Goal: Feedback & Contribution: Leave review/rating

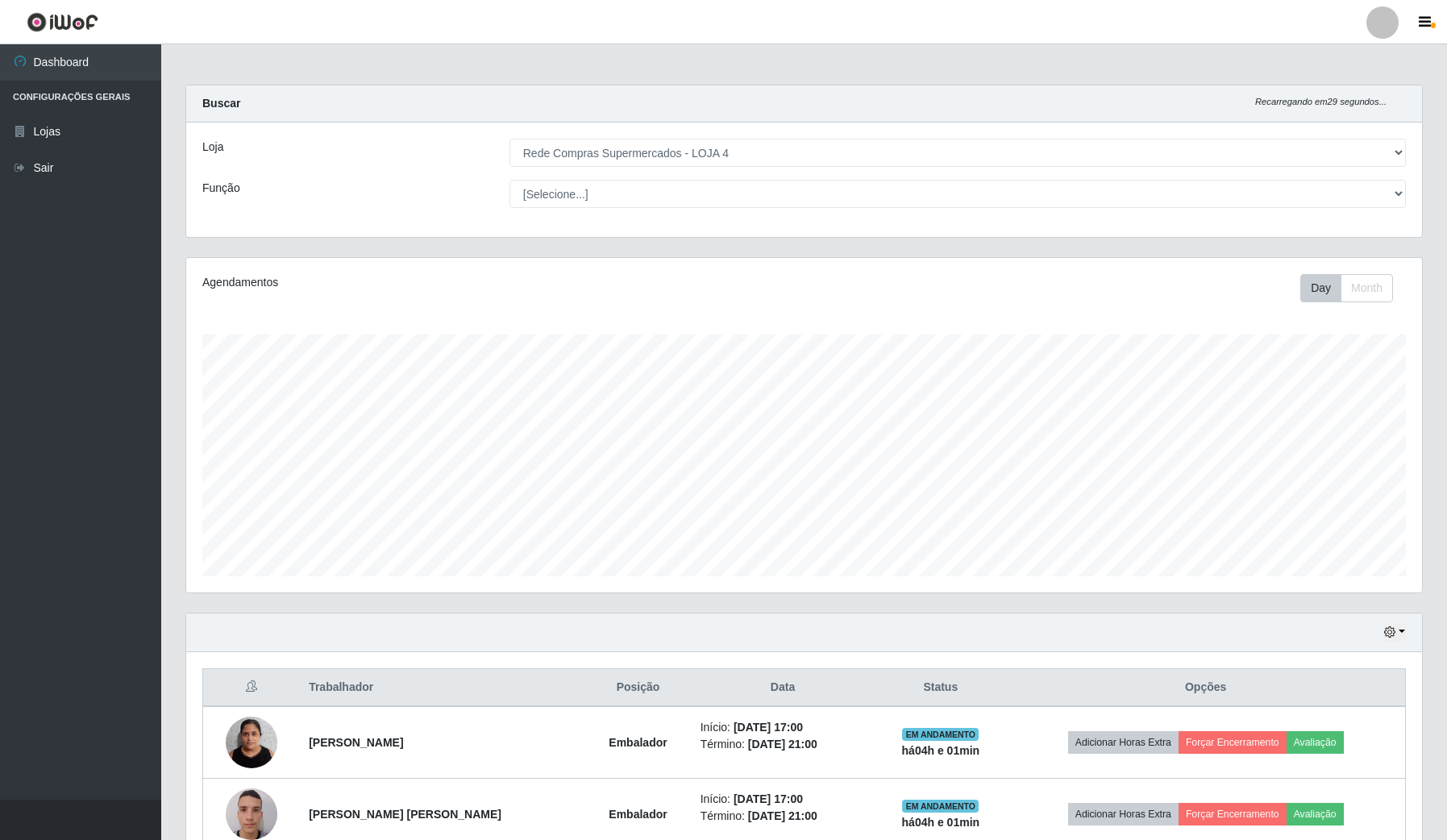
select select "159"
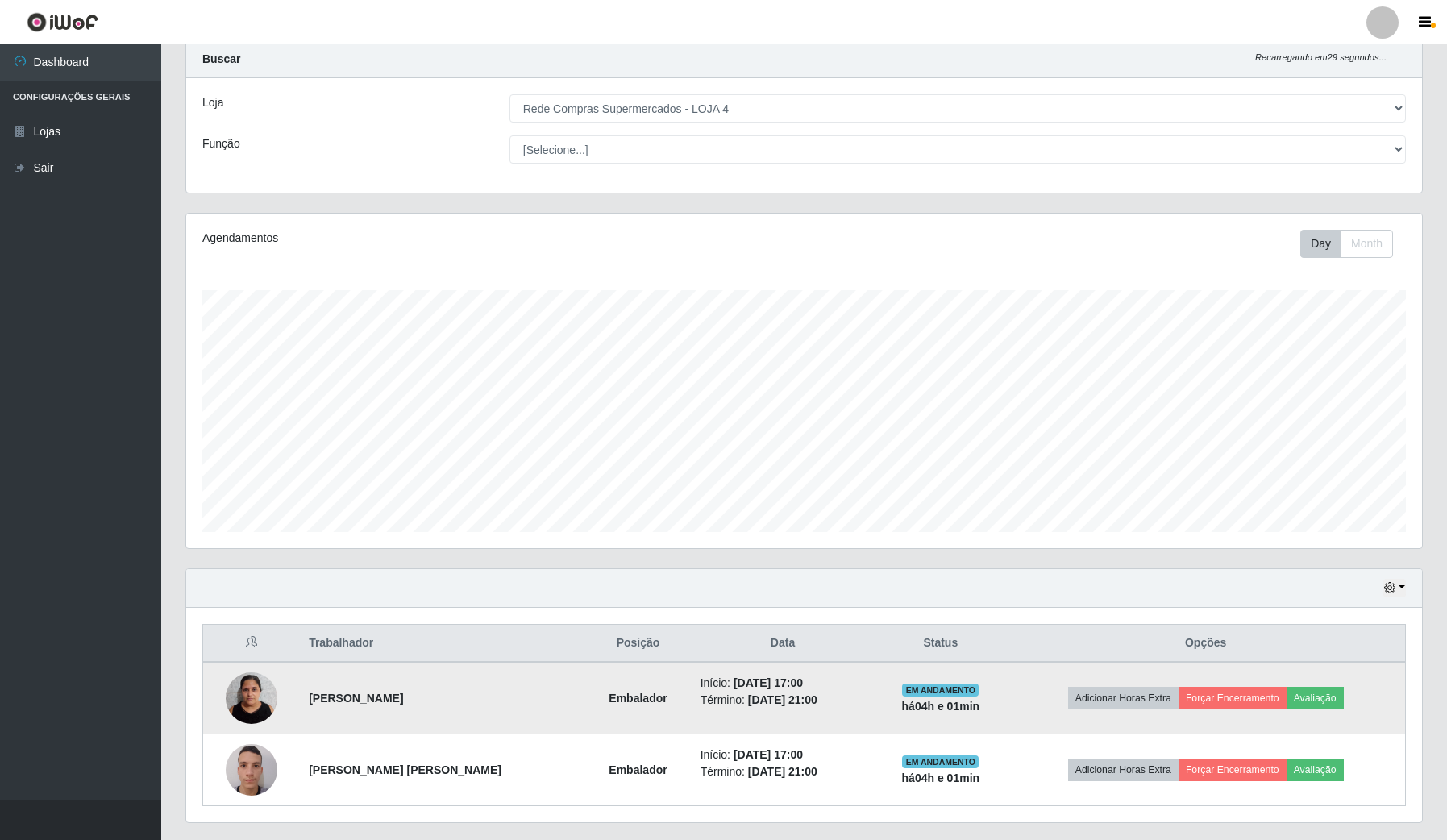
scroll to position [89, 0]
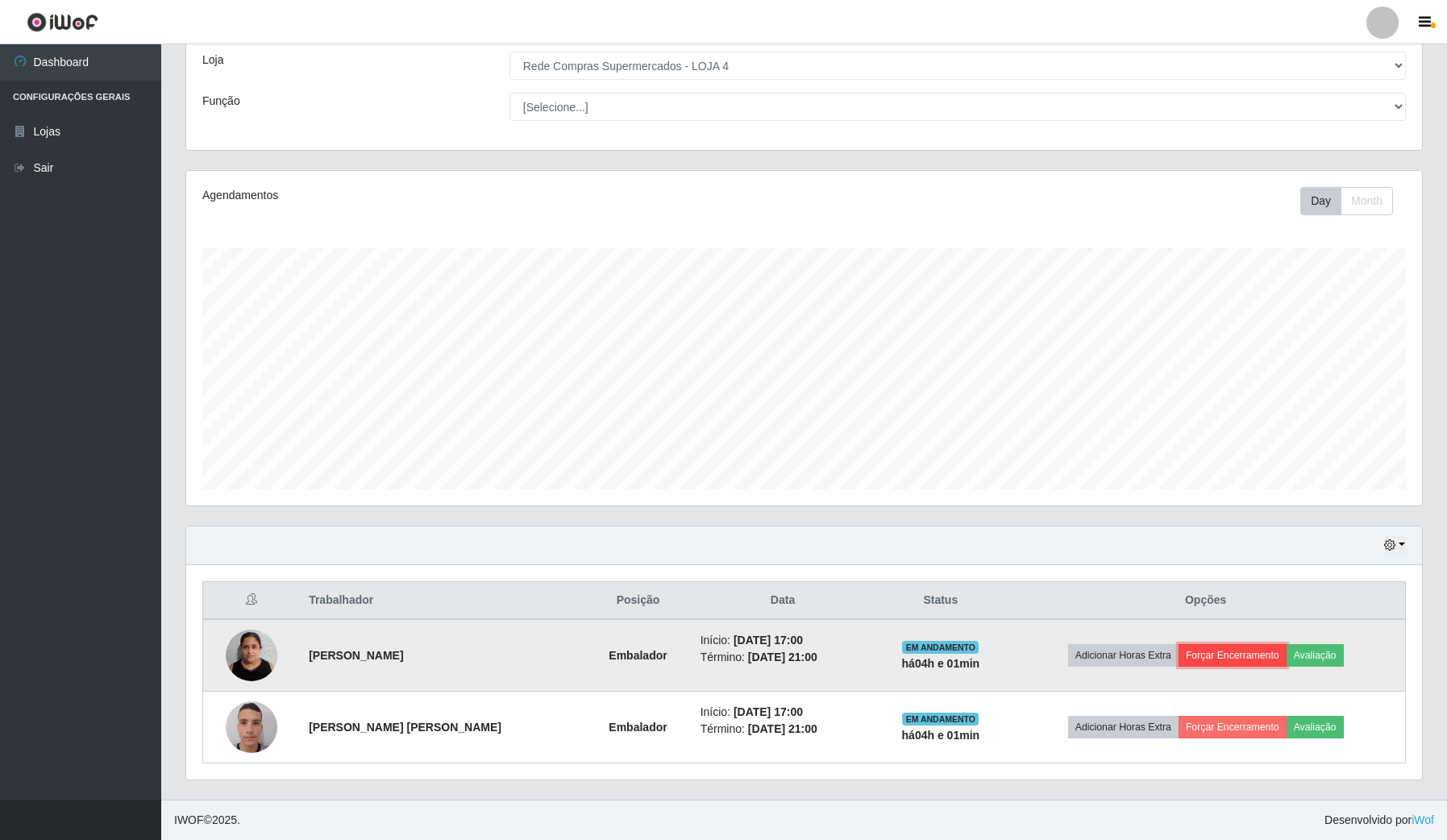
click at [1193, 659] on button "Forçar Encerramento" at bounding box center [1232, 654] width 108 height 23
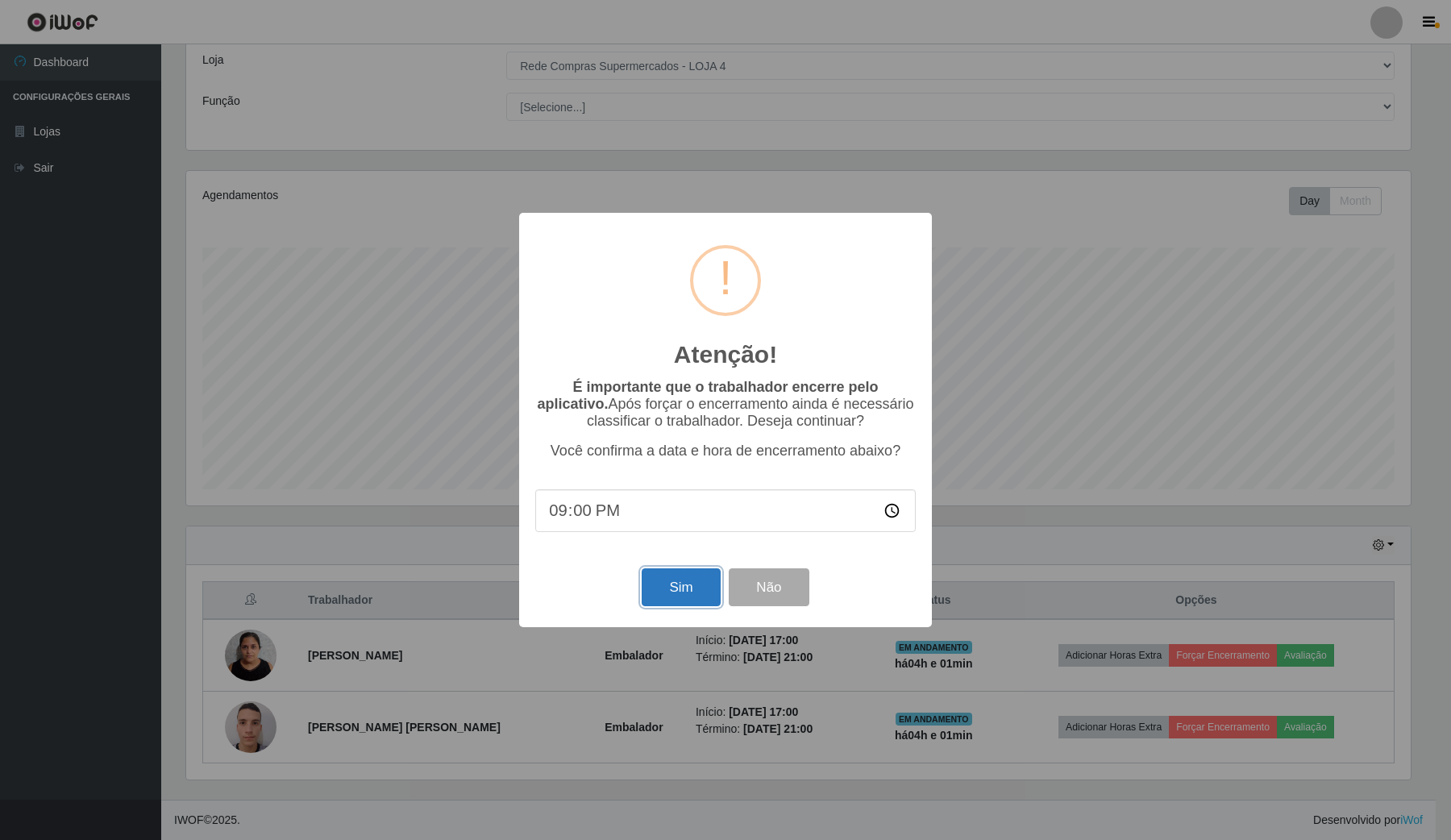
click at [682, 603] on button "Sim" at bounding box center [680, 587] width 78 height 38
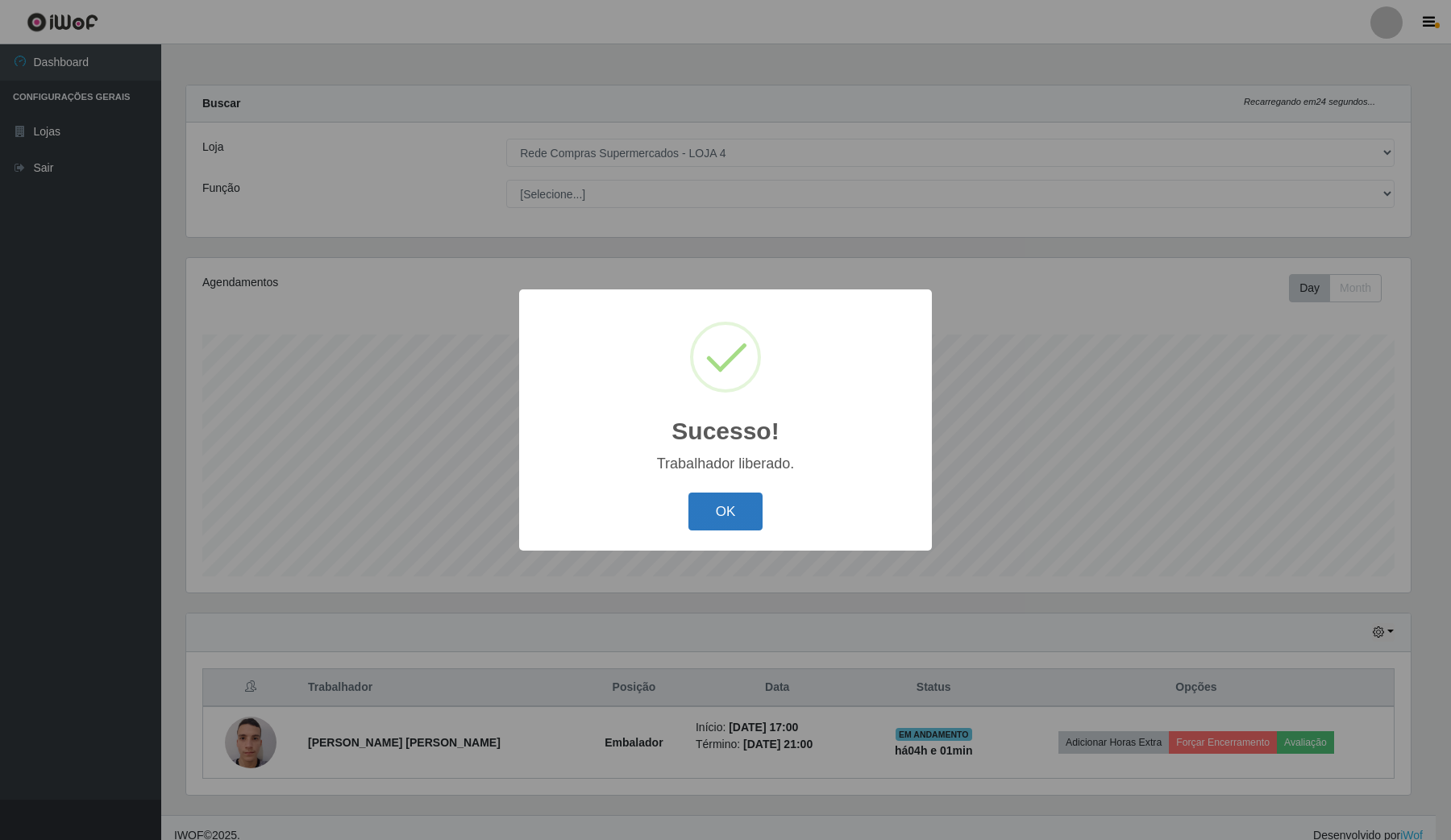
click at [746, 495] on button "OK" at bounding box center [726, 511] width 75 height 38
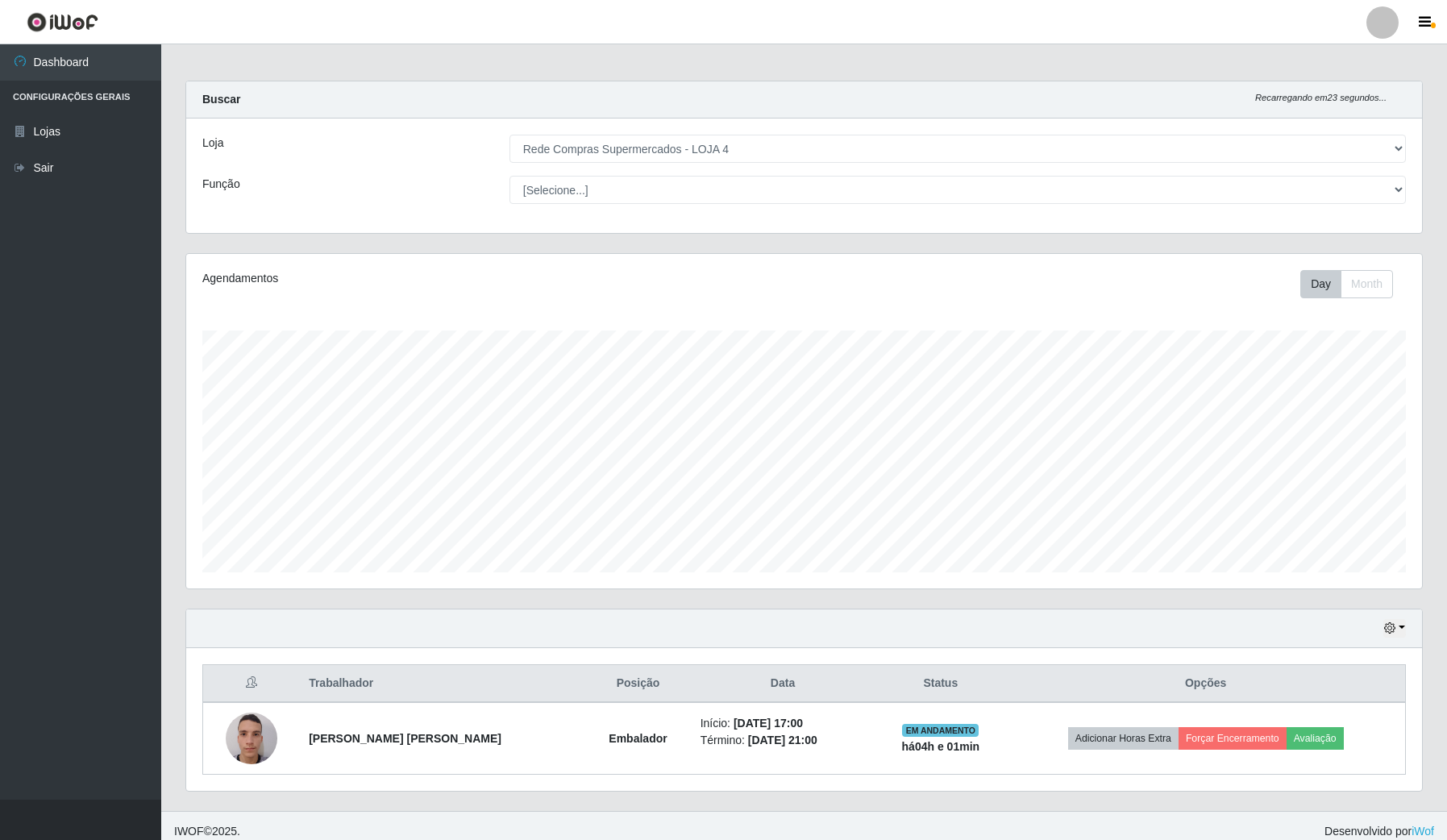
scroll to position [17, 0]
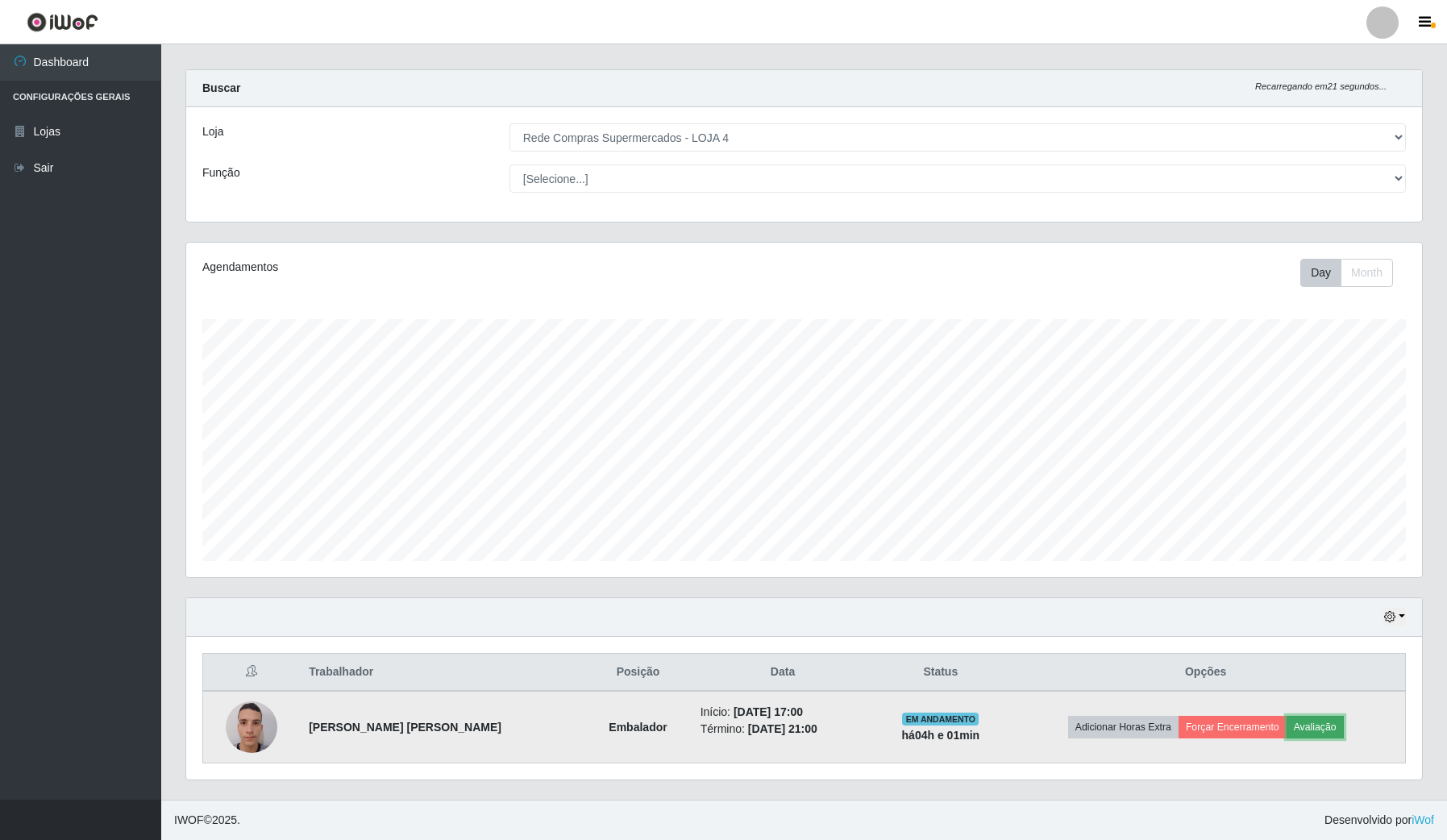
click at [1322, 725] on button "Avaliação" at bounding box center [1315, 726] width 57 height 23
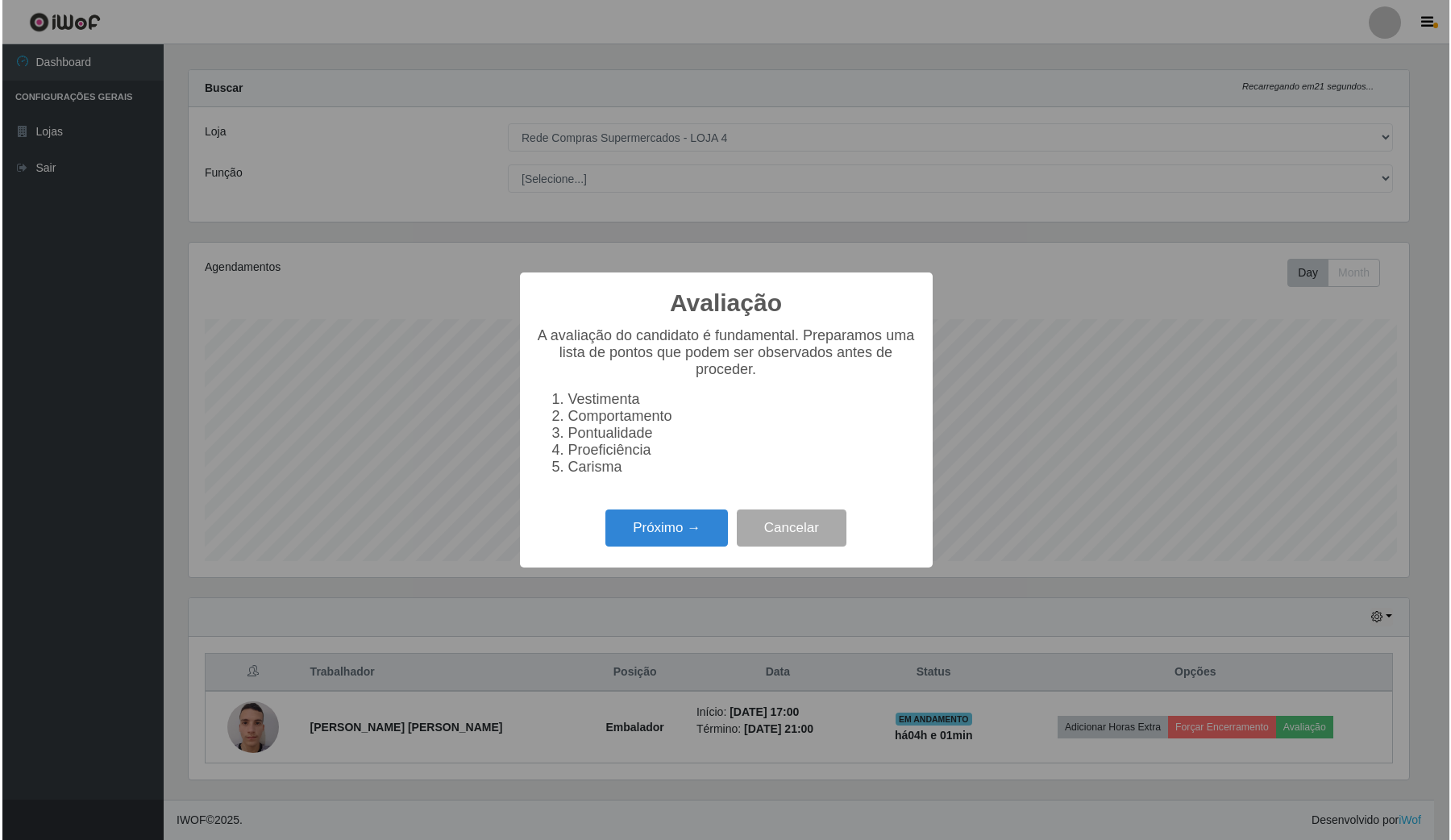
scroll to position [336, 1224]
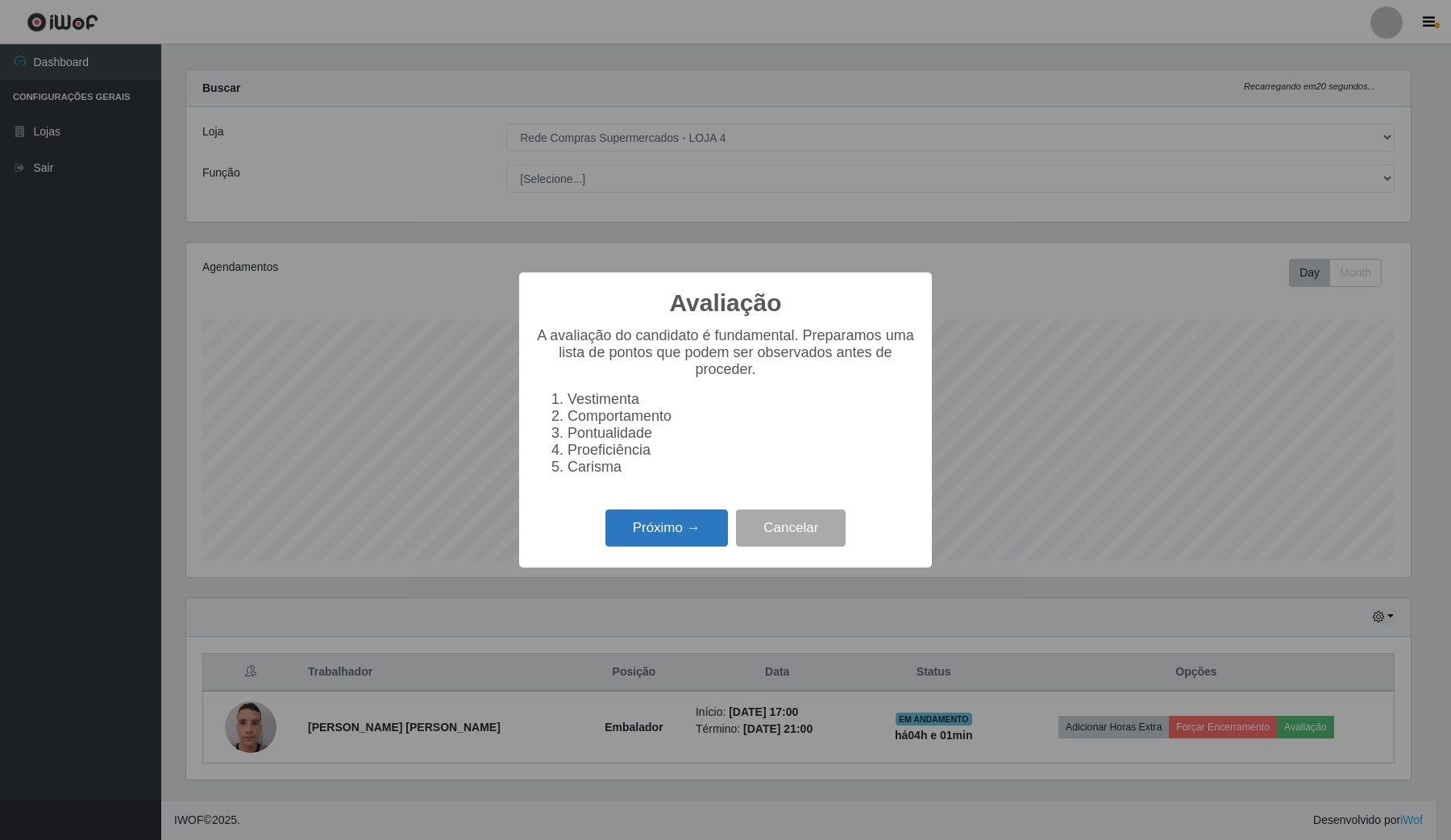
click at [678, 547] on button "Próximo →" at bounding box center [666, 528] width 122 height 38
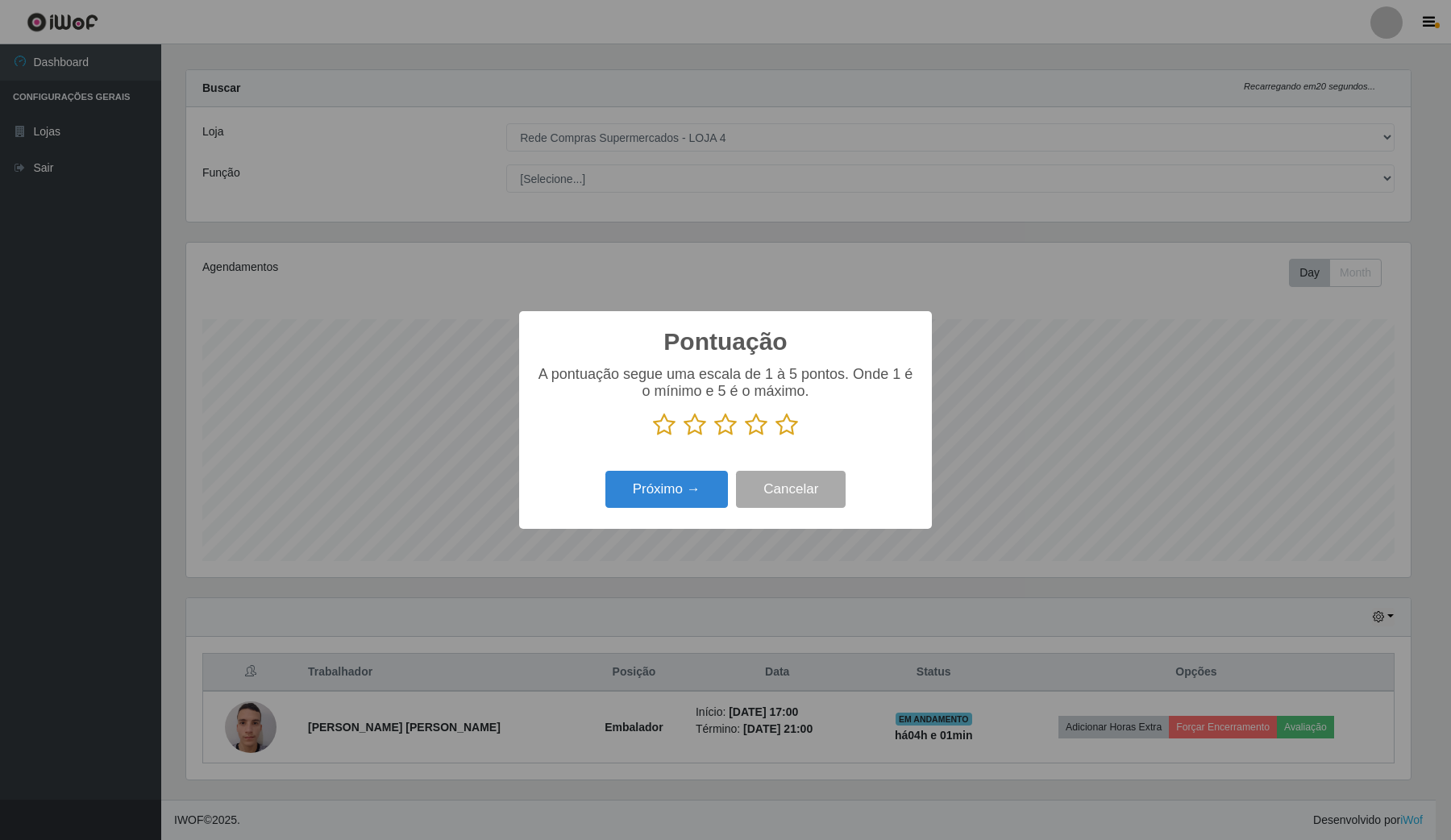
scroll to position [805721, 804832]
click at [786, 432] on icon at bounding box center [787, 424] width 23 height 24
click at [776, 437] on input "radio" at bounding box center [776, 437] width 0 height 0
click at [692, 480] on button "Próximo →" at bounding box center [666, 490] width 122 height 38
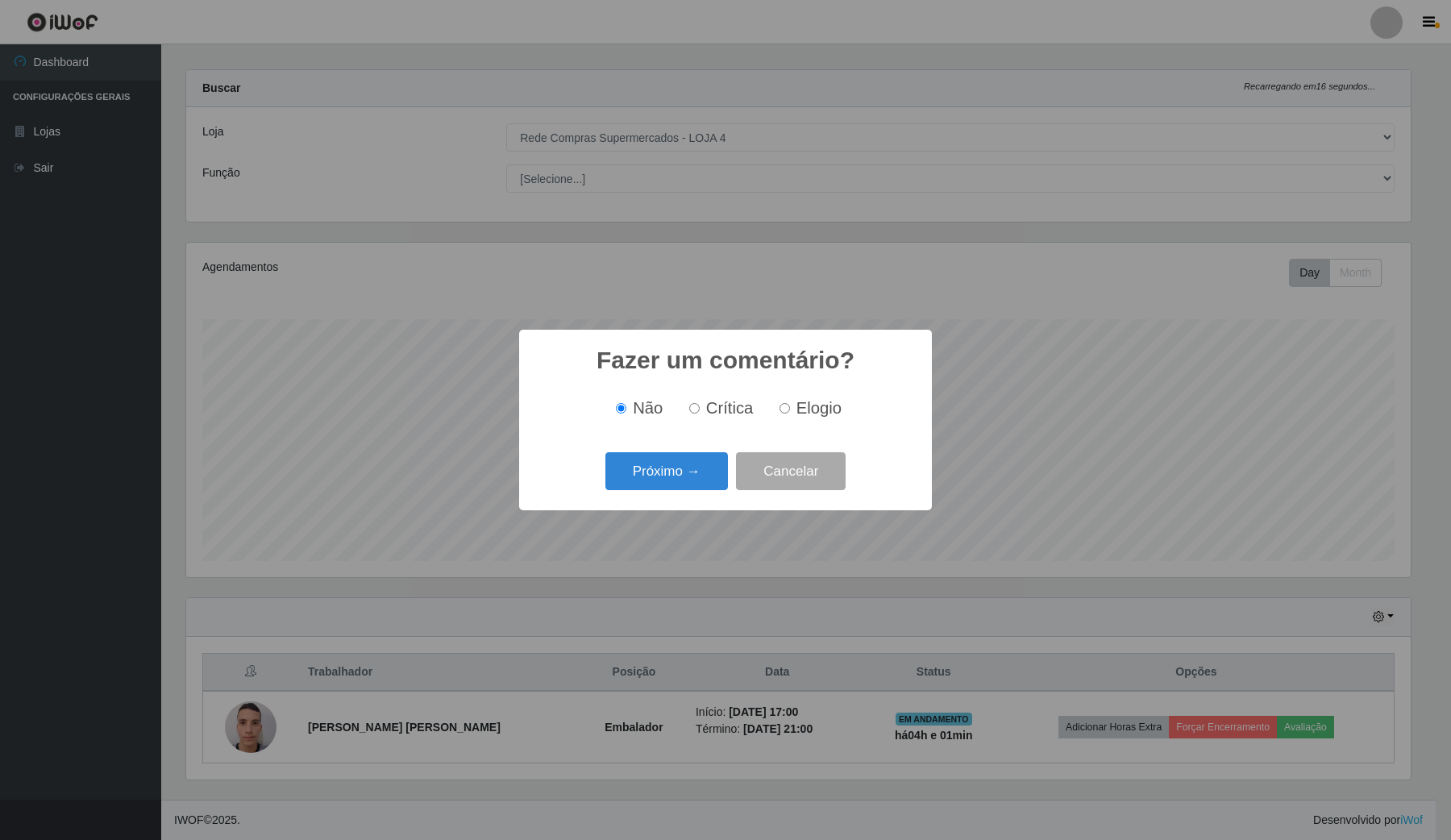
click at [782, 410] on input "Elogio" at bounding box center [785, 408] width 11 height 11
radio input "true"
click at [666, 458] on button "Próximo →" at bounding box center [666, 471] width 122 height 38
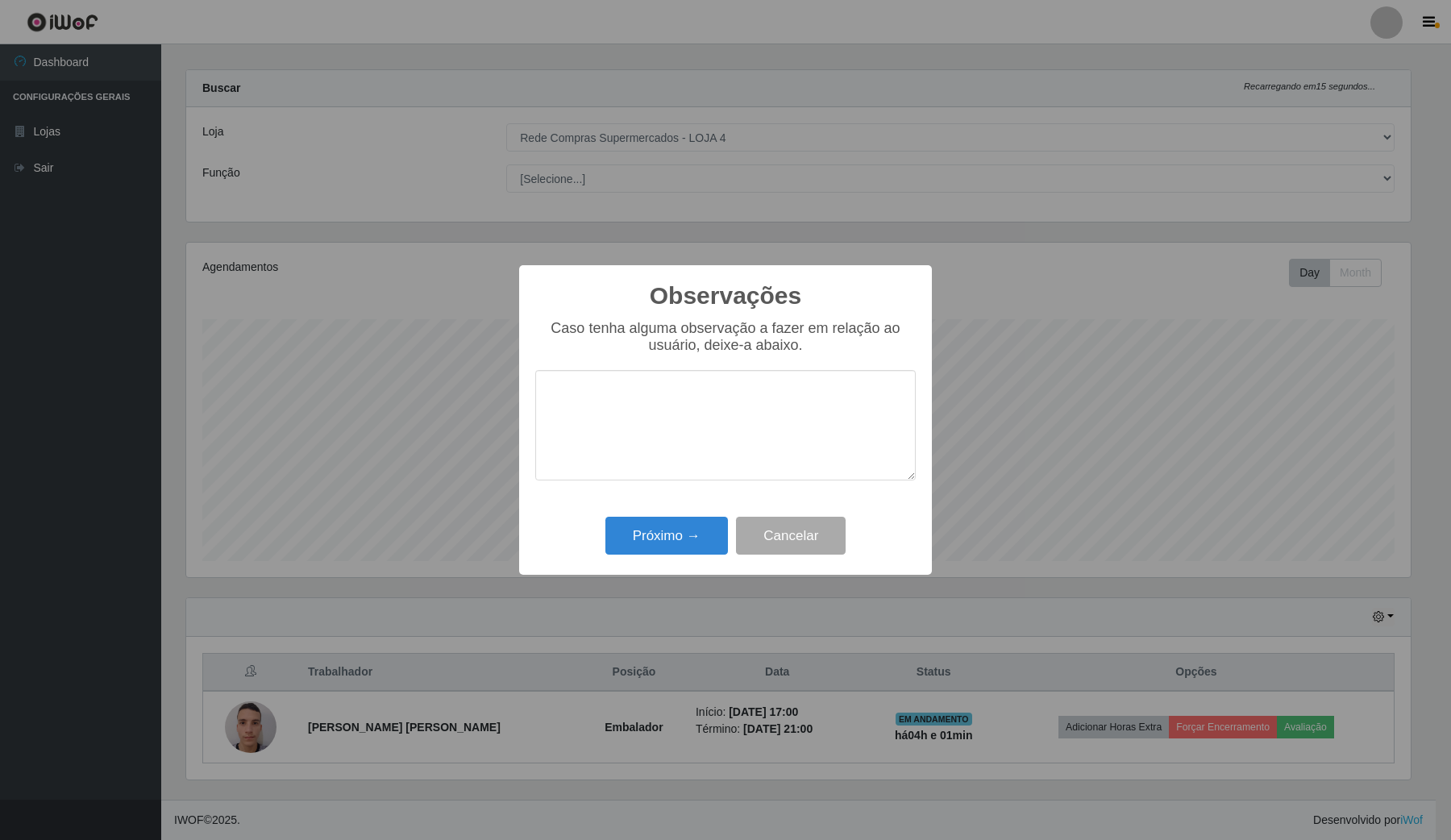
click at [618, 447] on textarea at bounding box center [725, 425] width 380 height 111
type textarea "OTIMOOOO"
drag, startPoint x: 715, startPoint y: 536, endPoint x: 702, endPoint y: 543, distance: 14.8
click at [710, 537] on button "Próximo →" at bounding box center [666, 535] width 122 height 38
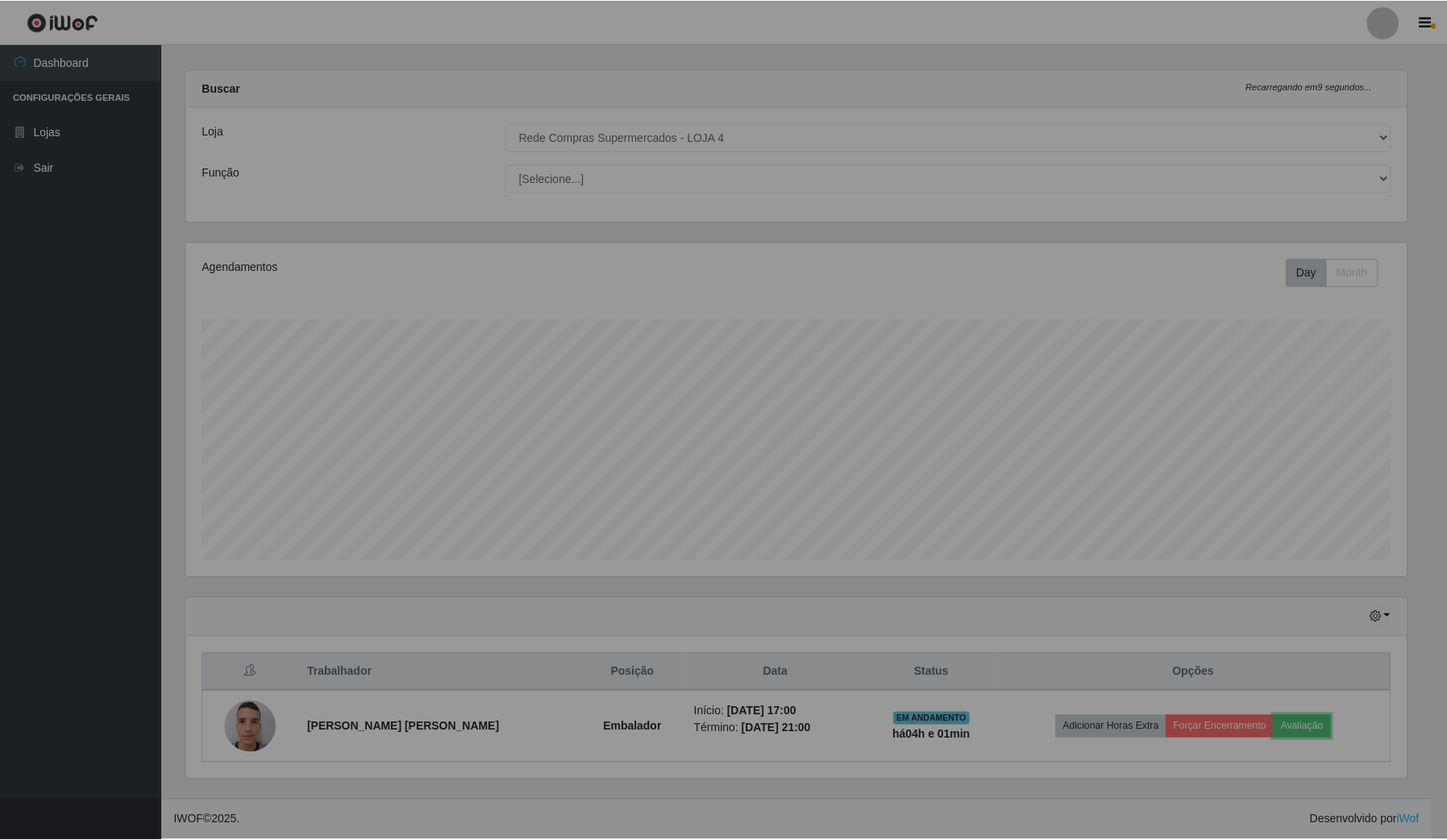
scroll to position [336, 1235]
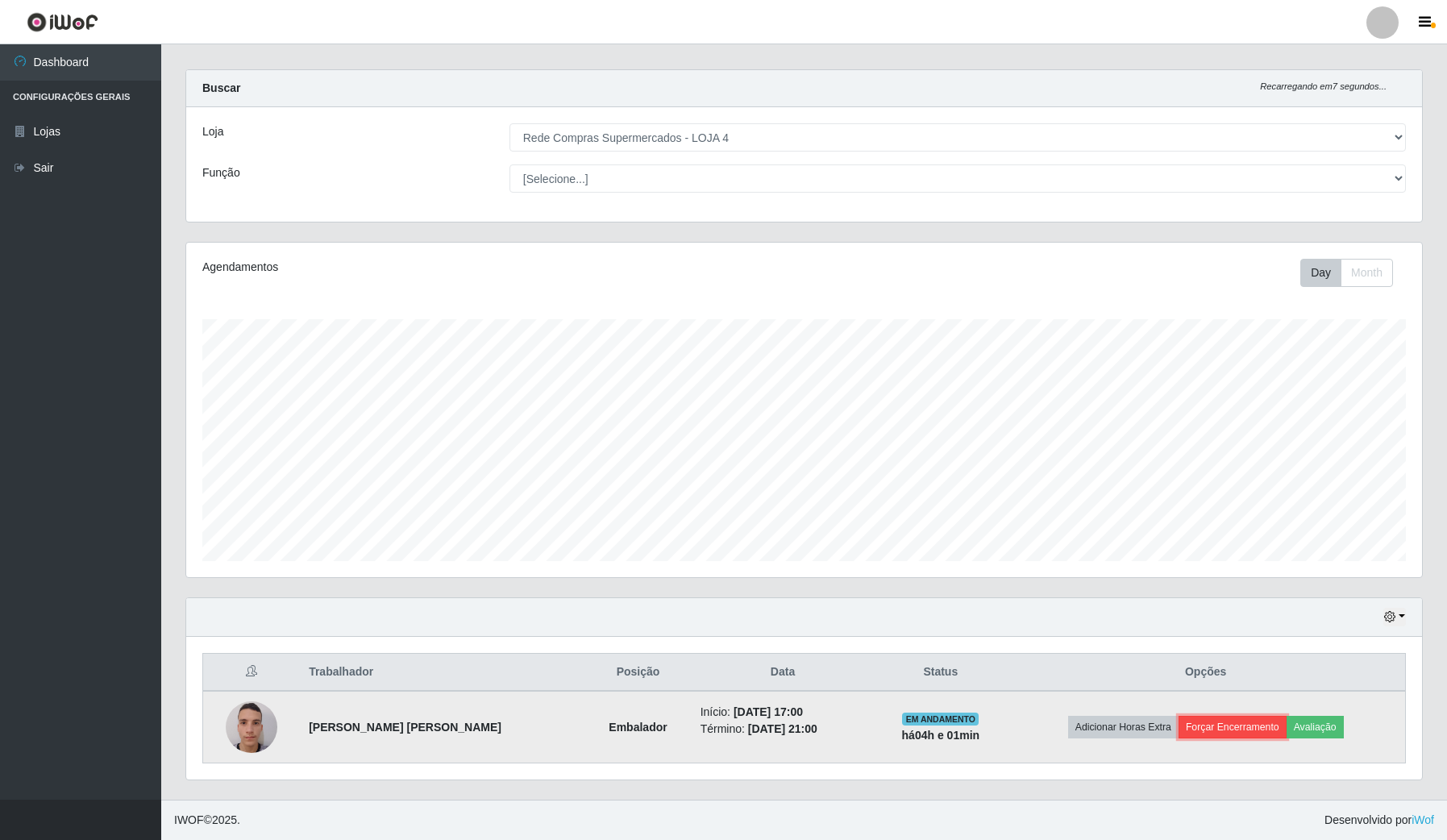
click at [1191, 723] on button "Forçar Encerramento" at bounding box center [1232, 726] width 108 height 23
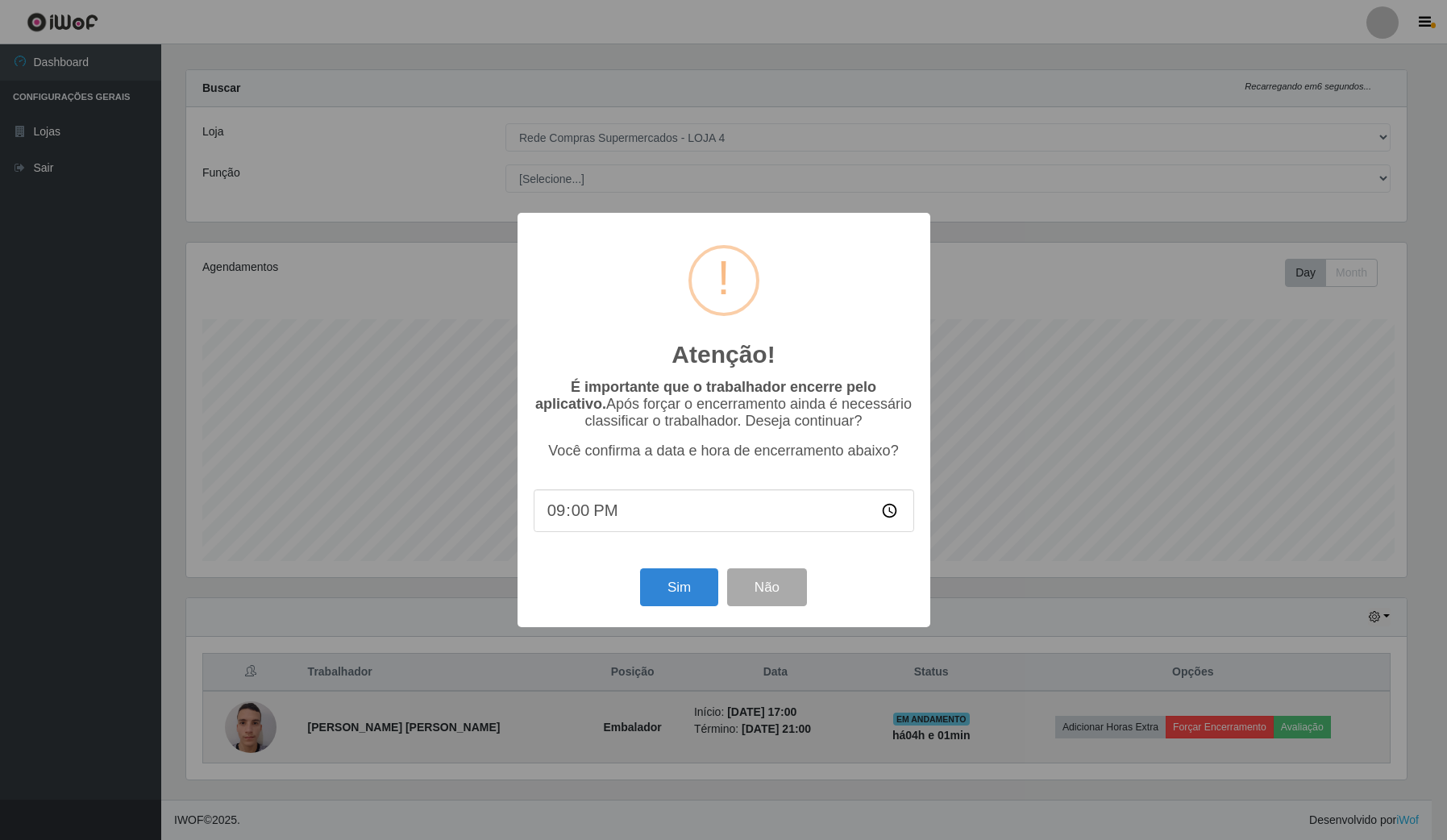
scroll to position [336, 1224]
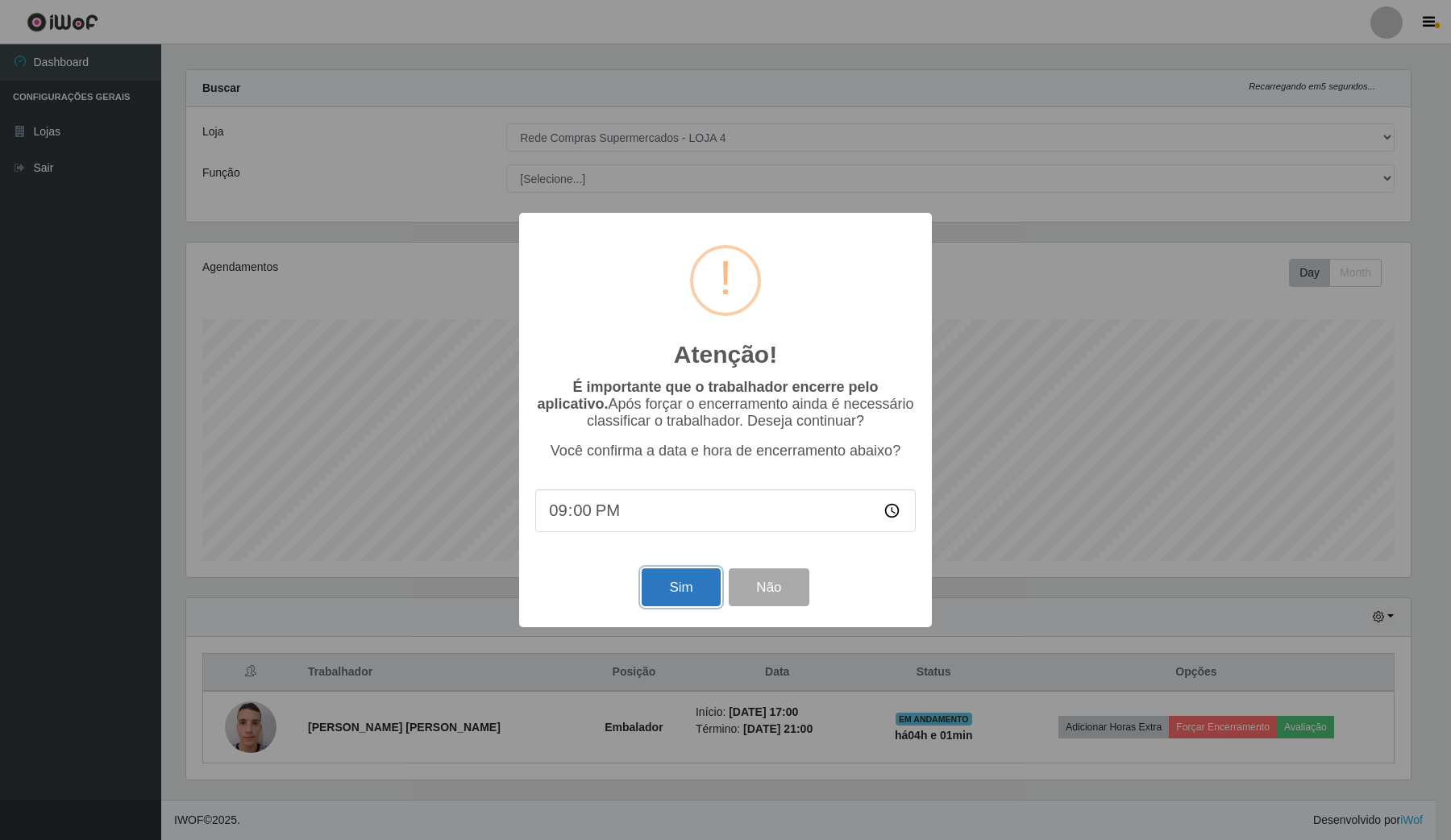
click at [675, 586] on button "Sim" at bounding box center [680, 587] width 78 height 38
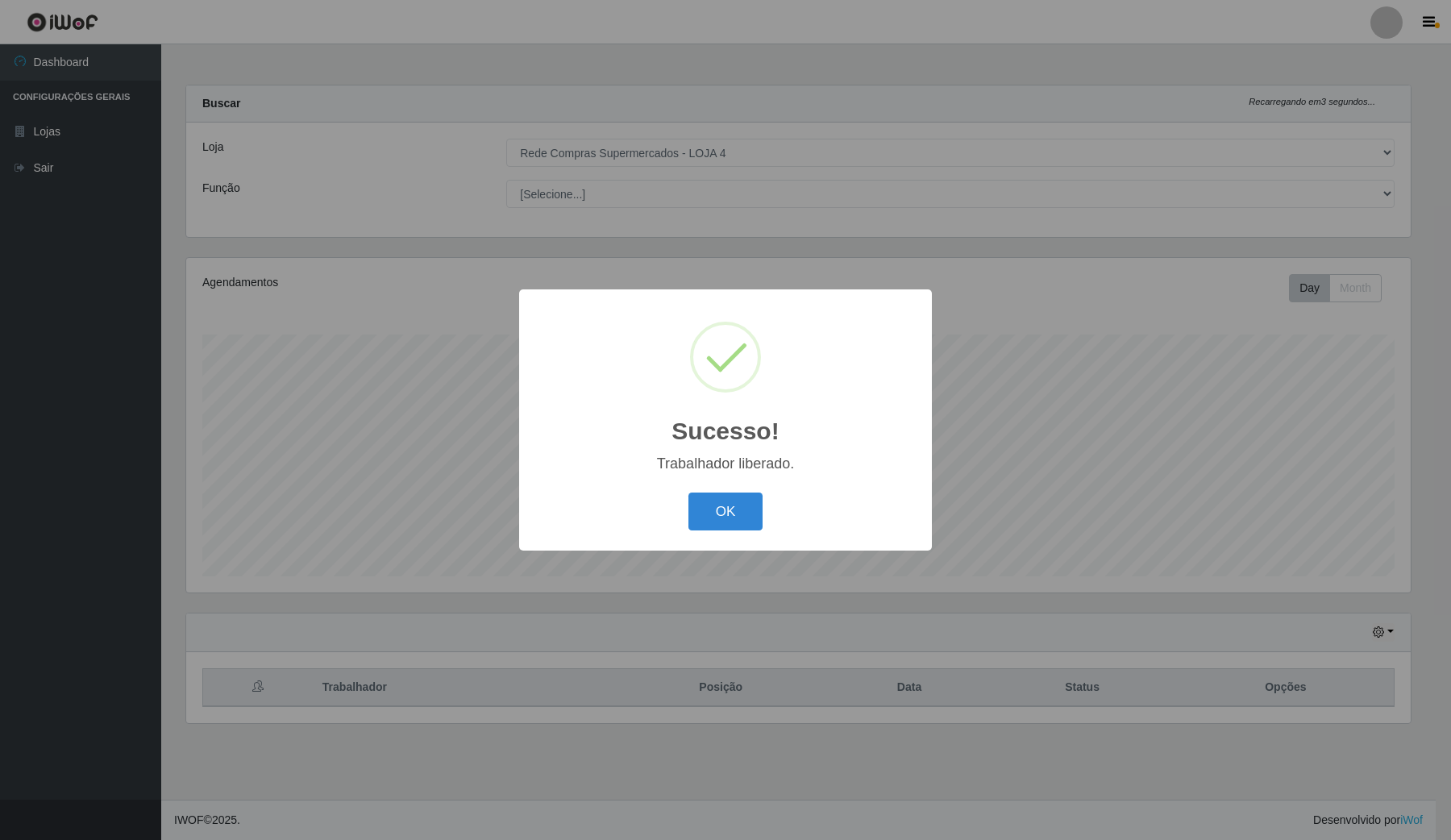
click at [710, 490] on div "OK Cancel" at bounding box center [725, 511] width 380 height 46
click at [724, 504] on button "OK" at bounding box center [726, 511] width 75 height 38
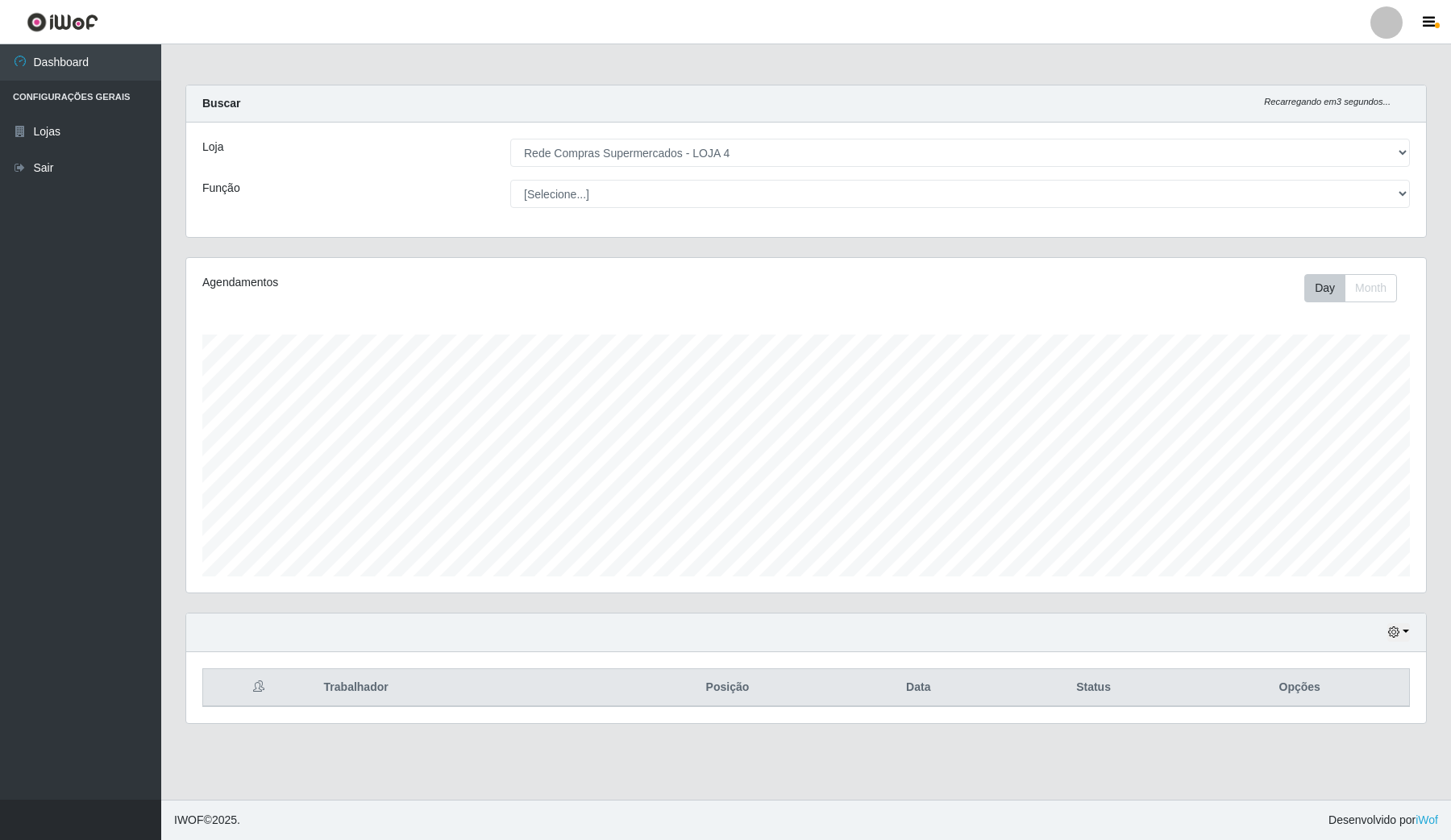
scroll to position [336, 1239]
